Goal: Task Accomplishment & Management: Use online tool/utility

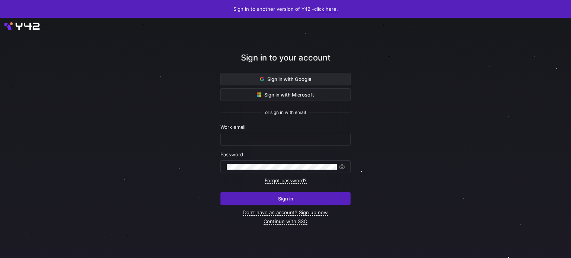
click at [310, 82] on span "Sign in with Google" at bounding box center [286, 79] width 52 height 6
click at [329, 82] on span at bounding box center [285, 79] width 129 height 12
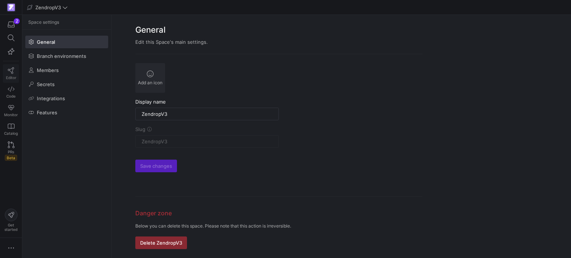
click at [8, 73] on icon at bounding box center [11, 70] width 7 height 7
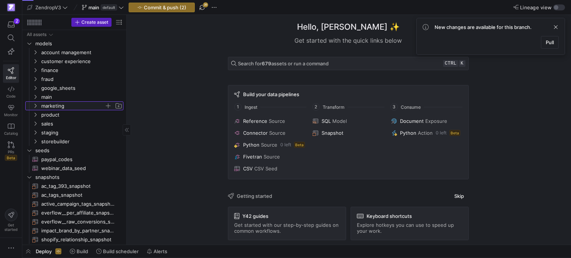
click at [33, 107] on icon "Press SPACE to select this row." at bounding box center [35, 106] width 5 height 4
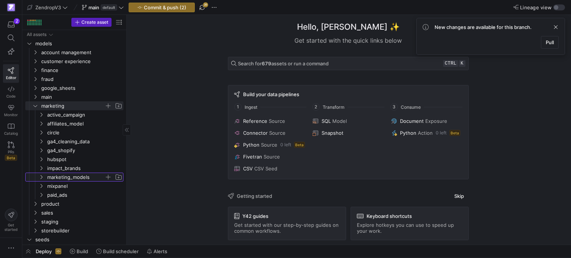
click at [41, 178] on icon "Press SPACE to select this row." at bounding box center [41, 177] width 5 height 4
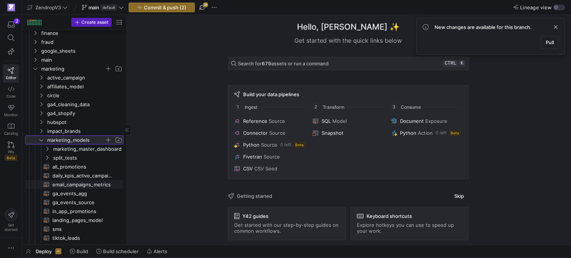
scroll to position [74, 0]
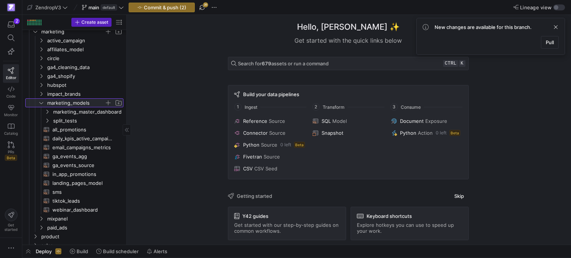
click at [40, 106] on span "marketing_models" at bounding box center [80, 103] width 85 height 8
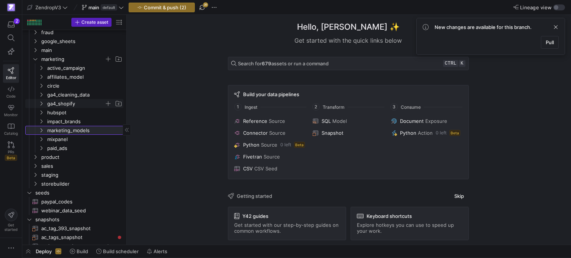
scroll to position [0, 0]
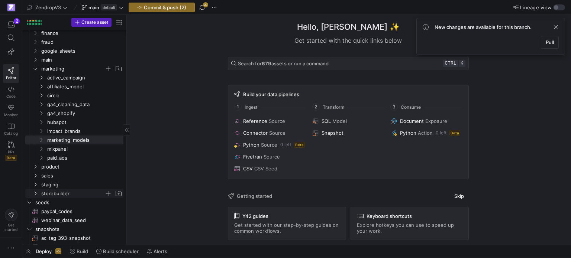
click at [36, 191] on icon "Press SPACE to select this row." at bounding box center [35, 193] width 5 height 4
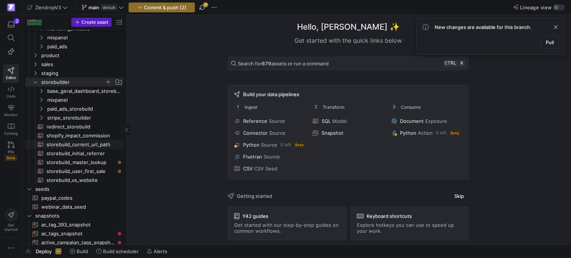
click at [74, 143] on span "storebuild_current_url_path​​​​​​​​​​" at bounding box center [80, 144] width 68 height 9
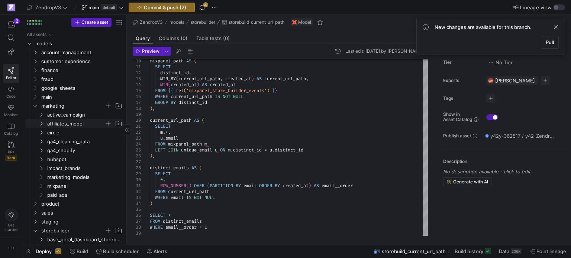
click at [39, 123] on icon "Press SPACE to select this row." at bounding box center [41, 124] width 5 height 4
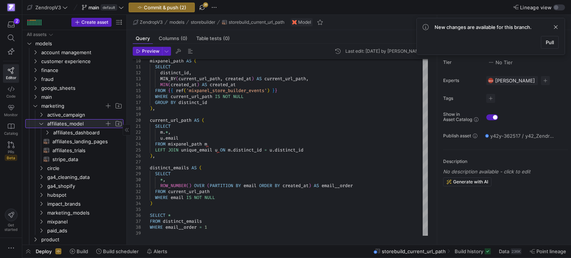
click at [39, 123] on icon at bounding box center [41, 124] width 5 height 4
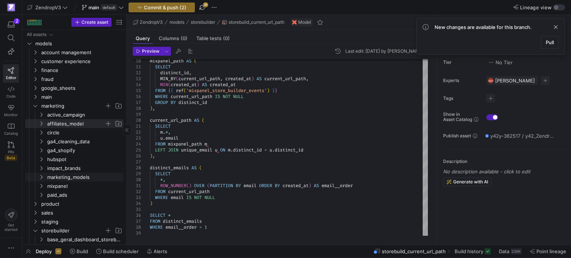
click at [43, 175] on icon "Press SPACE to select this row." at bounding box center [41, 177] width 5 height 4
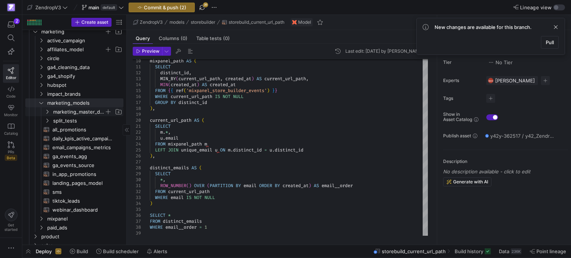
click at [47, 110] on icon "Press SPACE to select this row." at bounding box center [47, 112] width 5 height 4
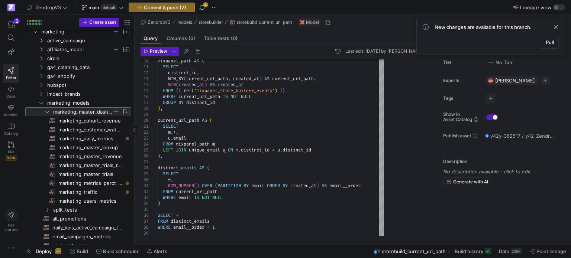
drag, startPoint x: 126, startPoint y: 153, endPoint x: 128, endPoint y: 150, distance: 3.8
click at [134, 150] on div at bounding box center [134, 130] width 0 height 230
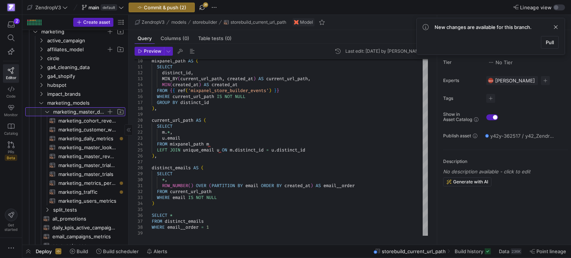
click at [46, 111] on icon "Press SPACE to select this row." at bounding box center [47, 112] width 5 height 4
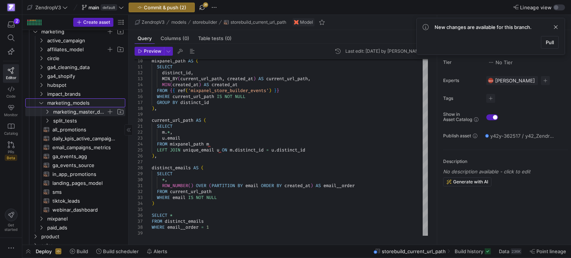
click at [41, 103] on icon "Press SPACE to select this row." at bounding box center [41, 103] width 5 height 4
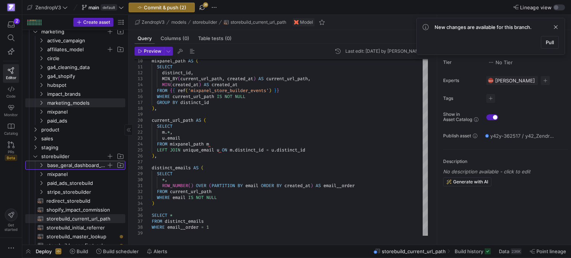
click at [42, 162] on y42-icon "Press SPACE to select this row." at bounding box center [41, 165] width 6 height 6
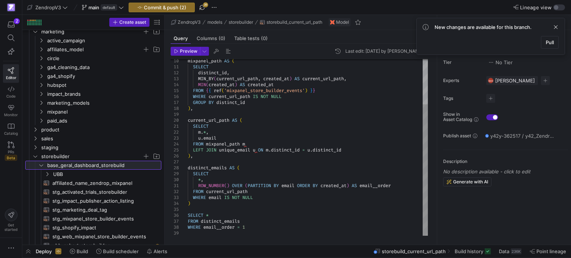
drag, startPoint x: 156, startPoint y: 182, endPoint x: 165, endPoint y: 182, distance: 8.9
click at [165, 182] on as-split "Create asset Drag here to set row groups Drag here to set column labels Group 1…" at bounding box center [296, 130] width 549 height 230
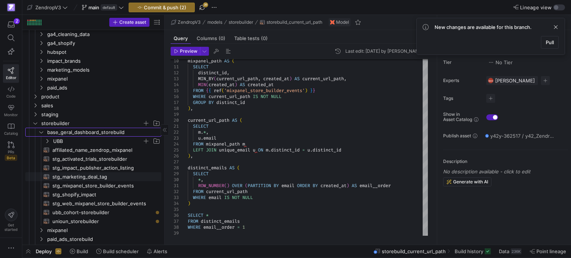
scroll to position [111, 0]
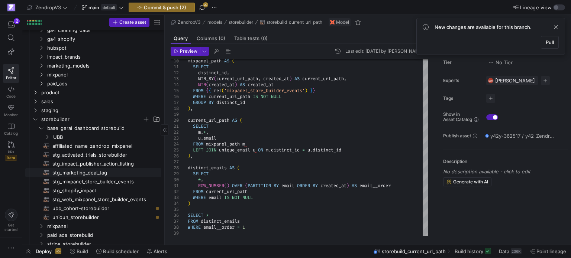
click at [93, 173] on span "stg_marketing_deal_tag​​​​​​​​​​" at bounding box center [102, 173] width 100 height 9
type textarea "WITH tags_source AS ( SELECT mdt.*, [DOMAIN_NAME], ROW_NUMBER() OVER (PARTITION…"
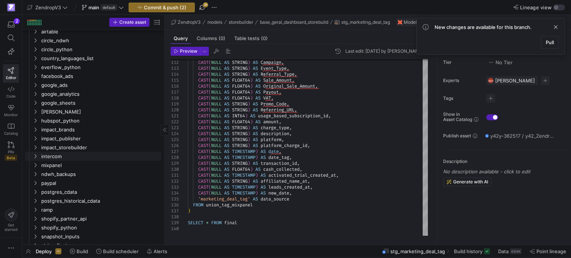
scroll to position [543, 0]
